Goal: Task Accomplishment & Management: Complete application form

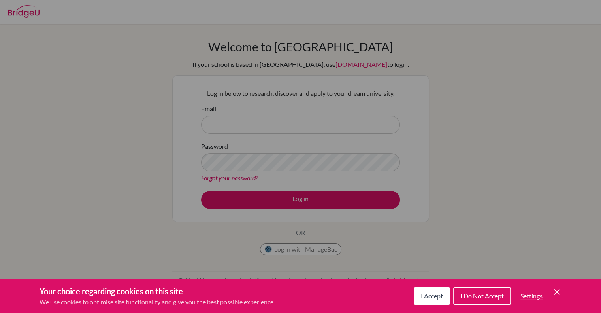
click at [214, 123] on div "Cookie Preferences" at bounding box center [300, 156] width 601 height 313
click at [489, 291] on button "I Do Not Accept" at bounding box center [483, 295] width 58 height 17
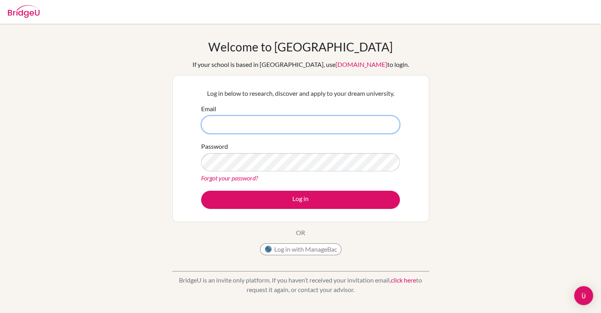
click at [214, 121] on input "Email" at bounding box center [300, 124] width 199 height 18
type input "3"
click at [213, 125] on input "3" at bounding box center [300, 124] width 199 height 18
click at [213, 125] on input "Email" at bounding box center [300, 124] width 199 height 18
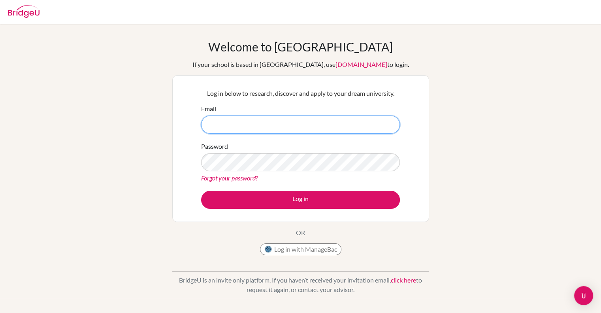
click at [210, 123] on input "Email" at bounding box center [300, 124] width 199 height 18
type input "3504"
click at [281, 250] on button "Log in with ManageBac" at bounding box center [300, 249] width 81 height 12
click at [227, 125] on input "3504" at bounding box center [300, 124] width 199 height 18
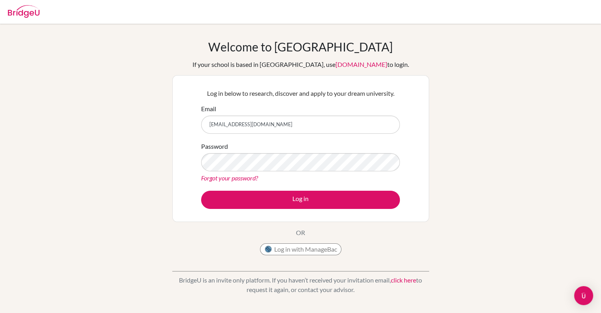
type input "3504vivyan@dpsi.ac.in"
click at [28, 14] on img at bounding box center [24, 11] width 32 height 13
click at [582, 293] on img "Open Intercom Messenger" at bounding box center [584, 295] width 10 height 10
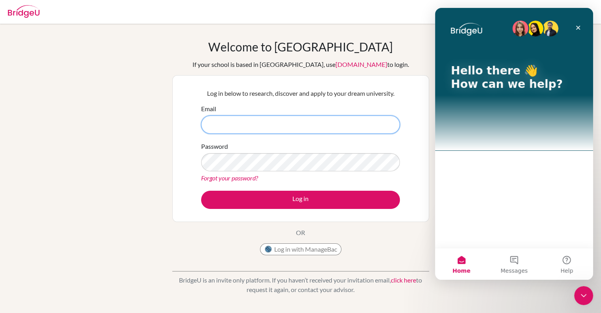
click at [209, 128] on input "Email" at bounding box center [300, 124] width 199 height 18
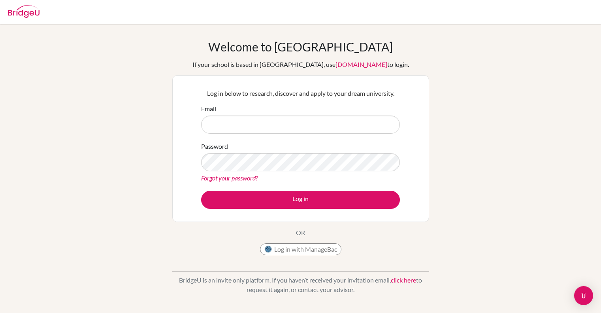
scroll to position [2, 0]
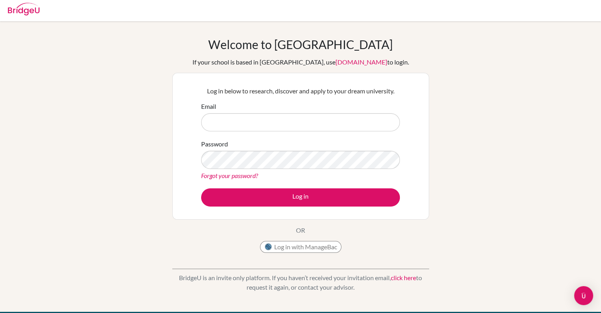
click at [214, 124] on input "Email" at bounding box center [300, 122] width 199 height 18
type input "3"
